Goal: Task Accomplishment & Management: Use online tool/utility

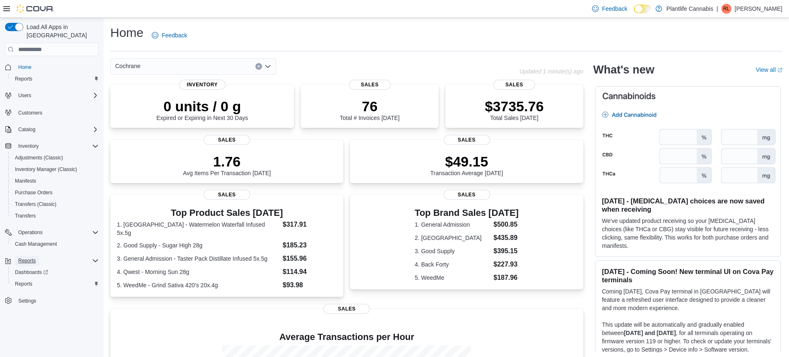
click at [34, 257] on span "Reports" at bounding box center [26, 260] width 17 height 7
click at [25, 279] on span "Reports" at bounding box center [23, 284] width 17 height 10
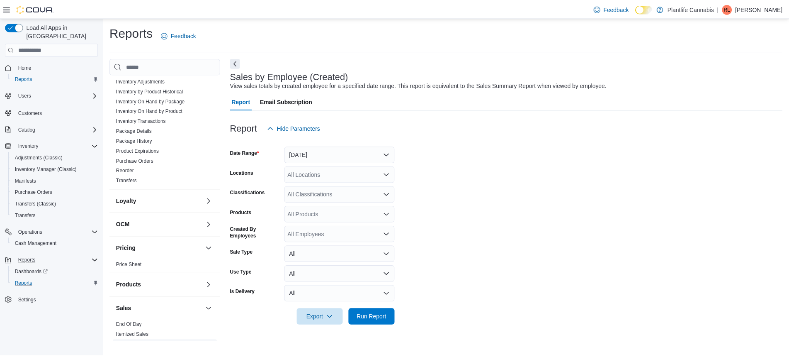
scroll to position [280, 0]
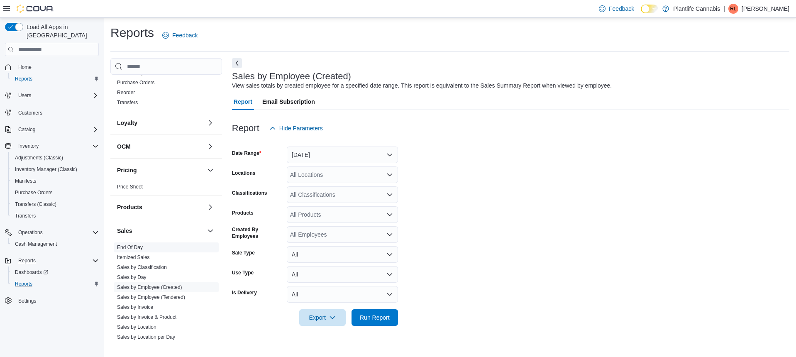
click at [145, 248] on span "End Of Day" at bounding box center [166, 247] width 105 height 10
click at [133, 247] on link "End Of Day" at bounding box center [130, 247] width 26 height 6
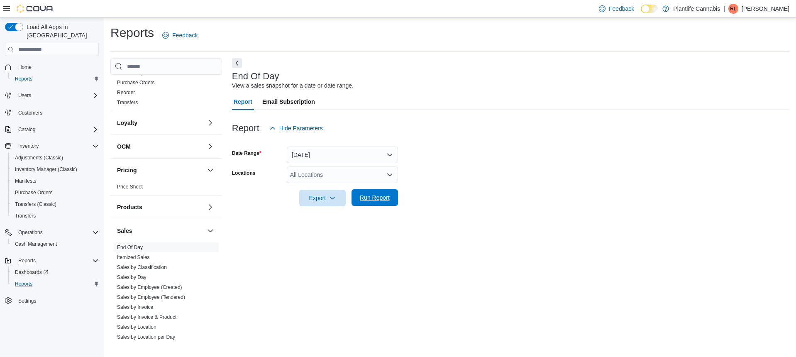
click at [380, 201] on span "Run Report" at bounding box center [375, 197] width 30 height 8
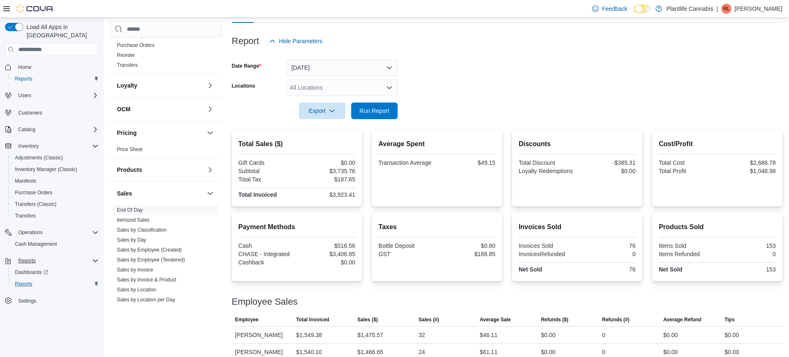
scroll to position [131, 0]
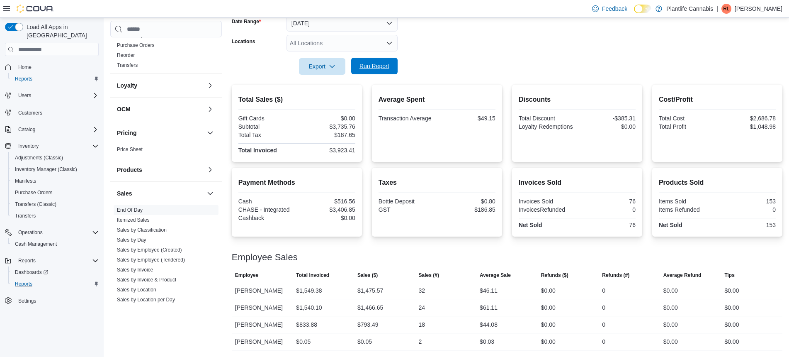
click at [369, 68] on span "Run Report" at bounding box center [375, 66] width 30 height 8
